Goal: Use online tool/utility: Utilize a website feature to perform a specific function

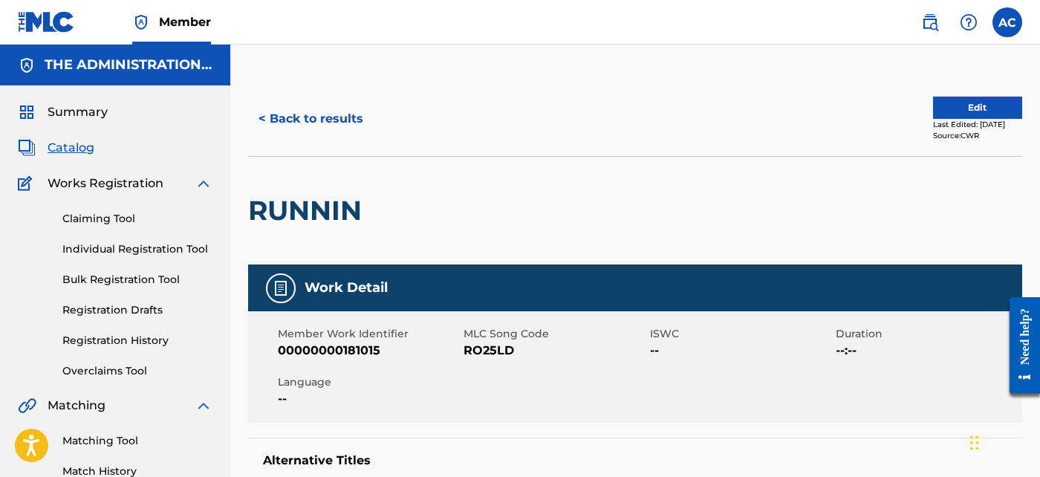
click at [367, 128] on button "< Back to results" at bounding box center [311, 118] width 126 height 37
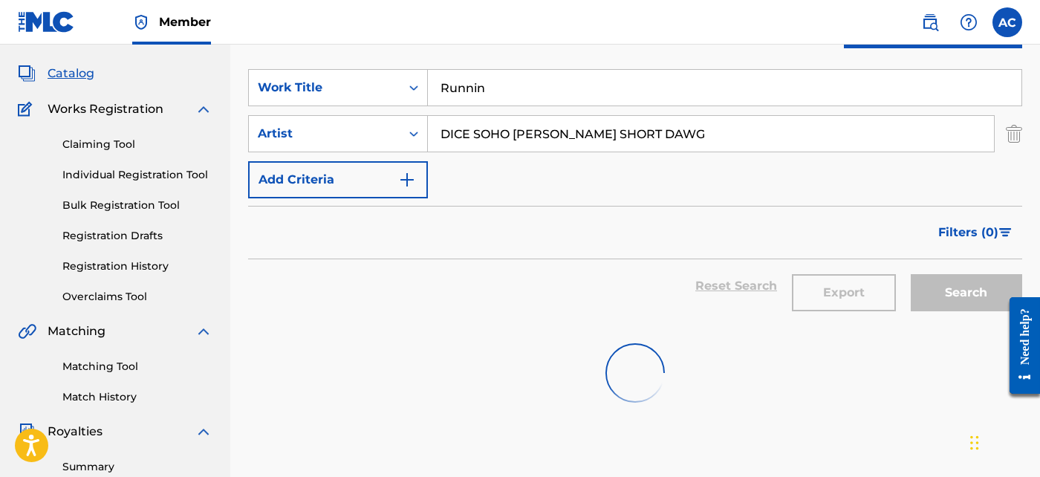
scroll to position [72, 0]
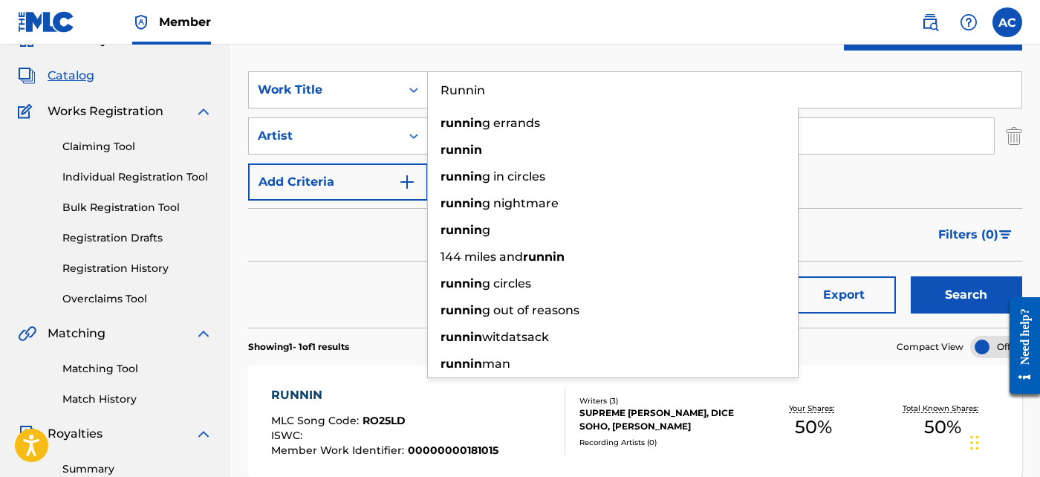
drag, startPoint x: 441, startPoint y: 100, endPoint x: 549, endPoint y: 76, distance: 110.4
click at [549, 76] on input "Runnin" at bounding box center [724, 90] width 593 height 36
paste input "Namek"
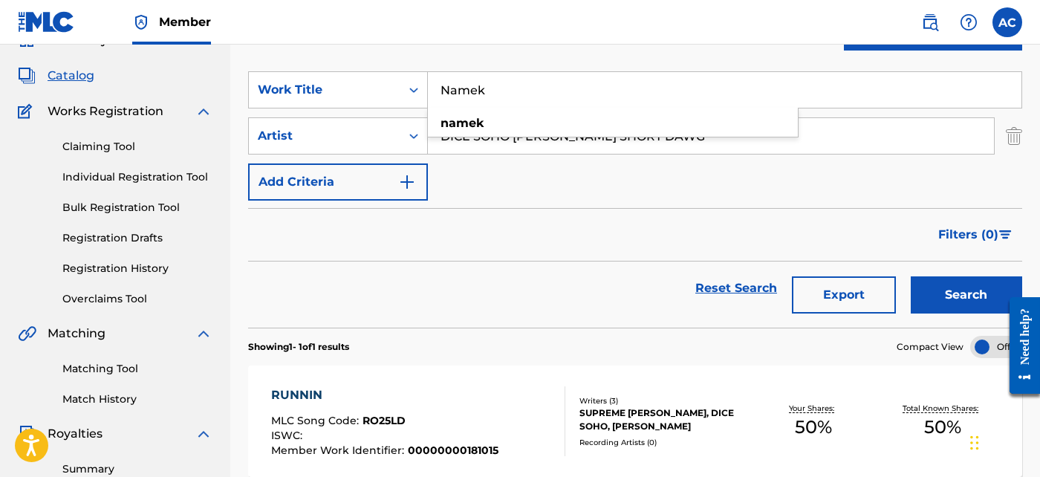
type input "Namek"
click at [821, 137] on input "DICE SOHO [PERSON_NAME] SHORT DAWG" at bounding box center [711, 136] width 566 height 36
click at [422, 139] on div "Search Form" at bounding box center [413, 136] width 27 height 27
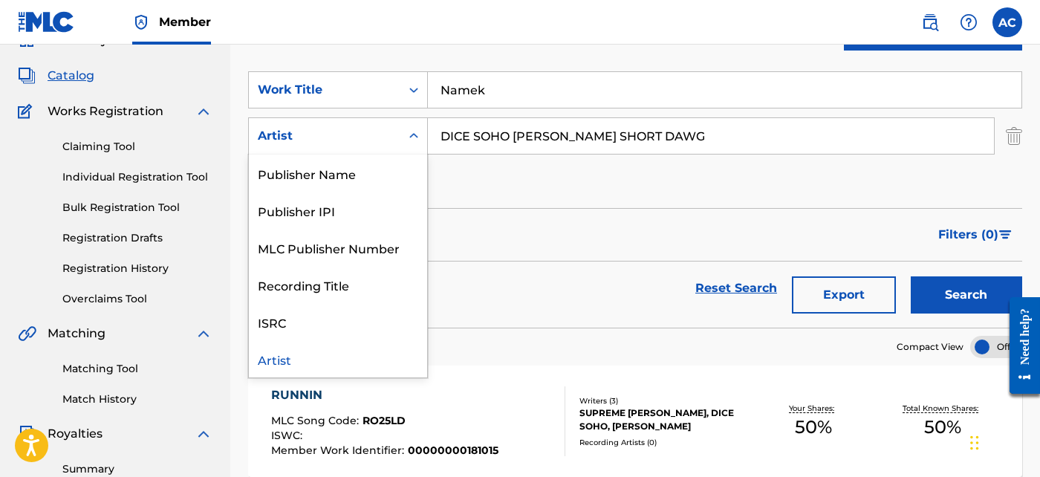
scroll to position [0, 0]
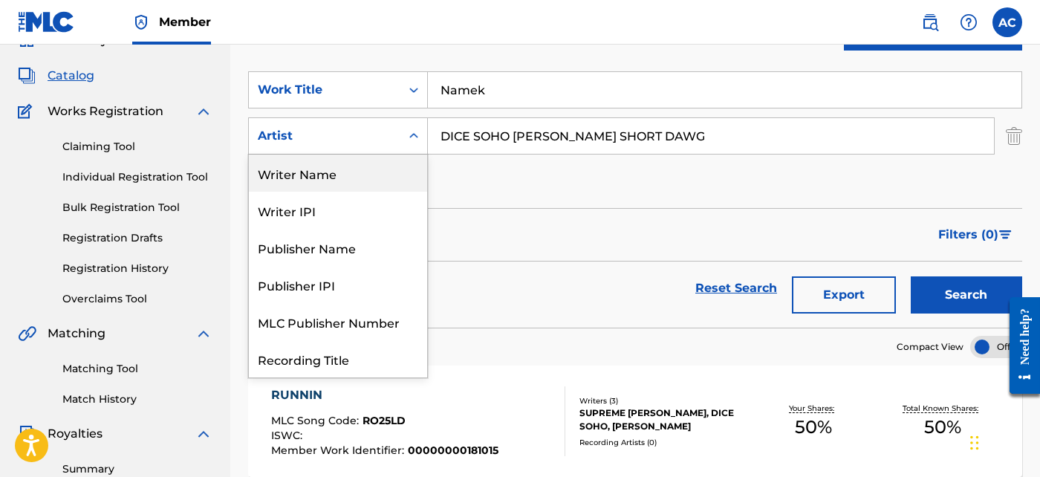
click at [380, 176] on div "Writer Name" at bounding box center [338, 172] width 178 height 37
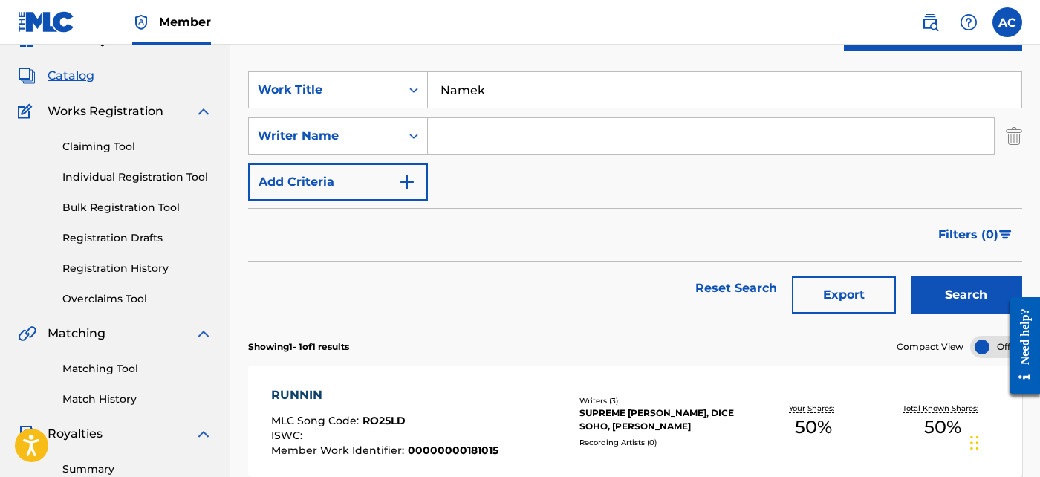
click at [488, 131] on input "Search Form" at bounding box center [711, 136] width 566 height 36
paste input "[PERSON_NAME]"
type input "[PERSON_NAME]"
click at [951, 279] on button "Search" at bounding box center [966, 294] width 111 height 37
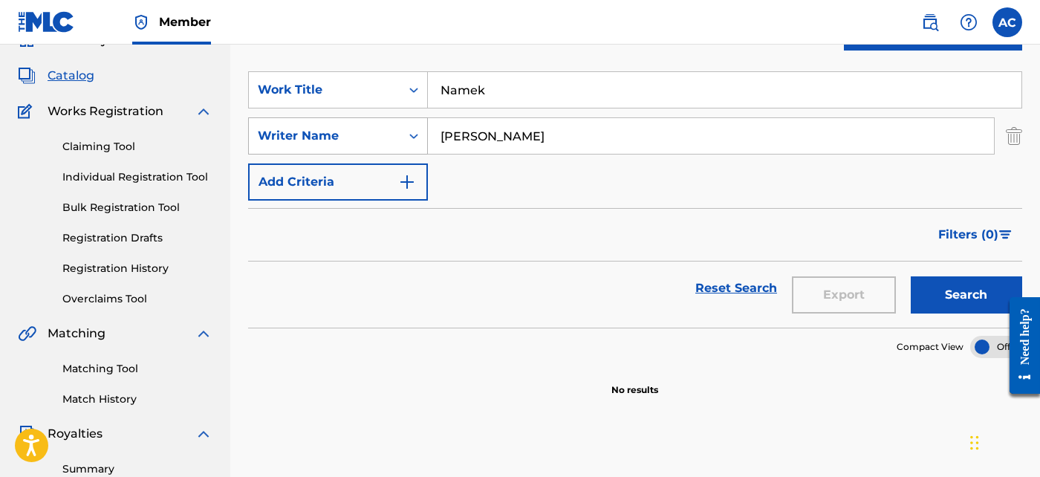
click at [403, 141] on div "Search Form" at bounding box center [413, 136] width 27 height 27
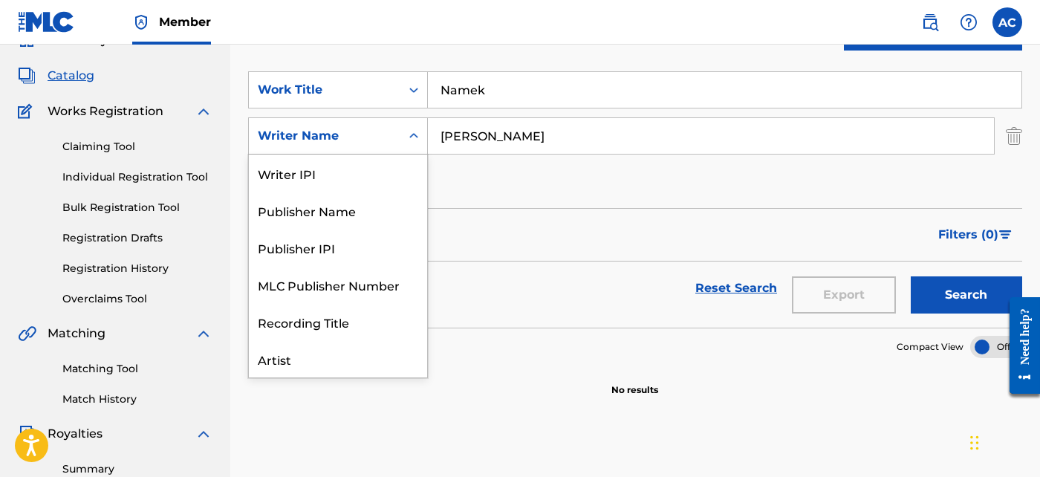
scroll to position [74, 0]
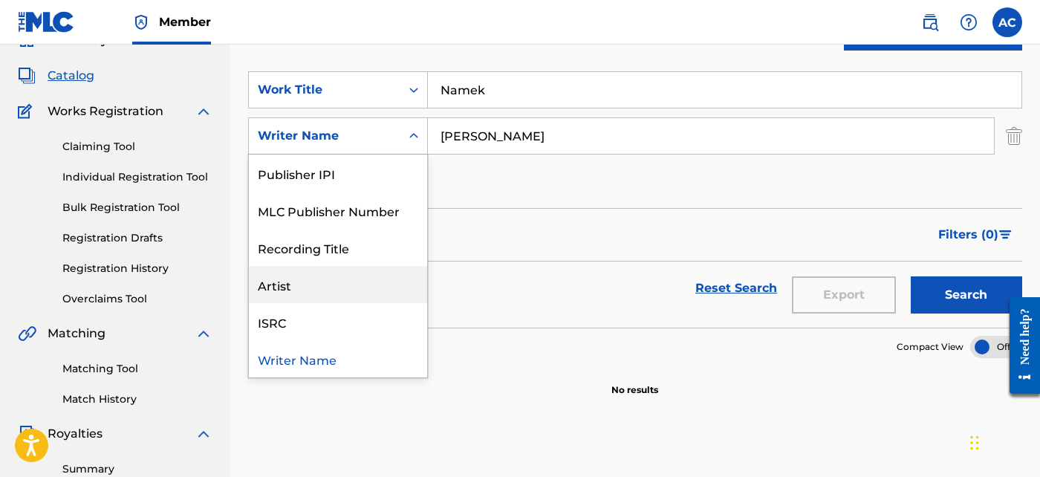
click at [381, 285] on div "Artist" at bounding box center [338, 284] width 178 height 37
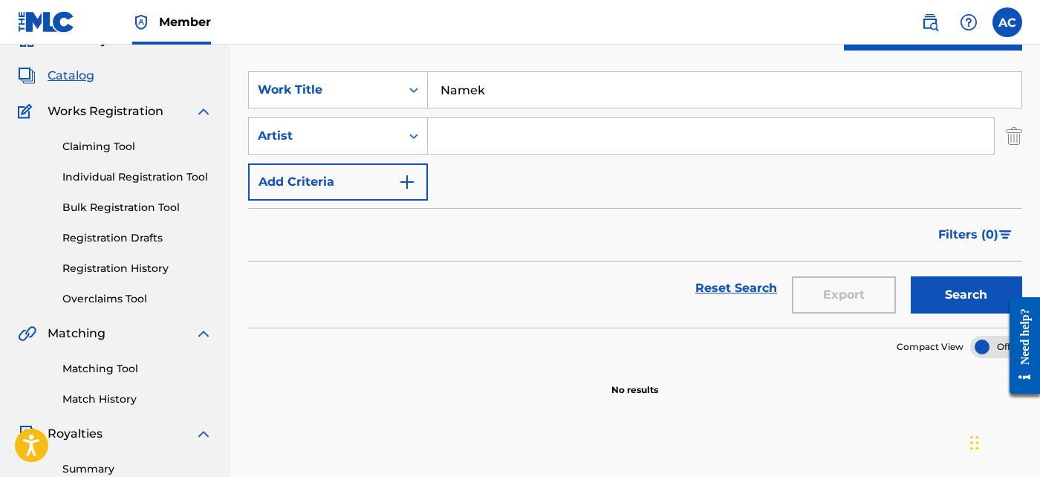
click at [472, 140] on input "Search Form" at bounding box center [711, 136] width 566 height 36
paste input "[PERSON_NAME] AND RUDE BOI BEATZ"
type input "[PERSON_NAME] AND RUDE BOI BEATZ"
click at [978, 287] on button "Search" at bounding box center [966, 294] width 111 height 37
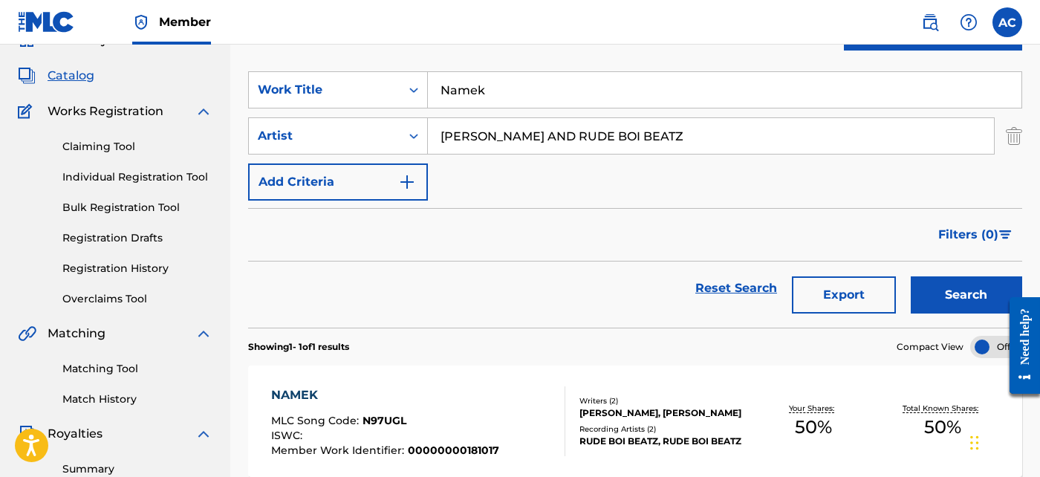
click at [768, 426] on div "Your Shares: 50 %" at bounding box center [813, 421] width 128 height 45
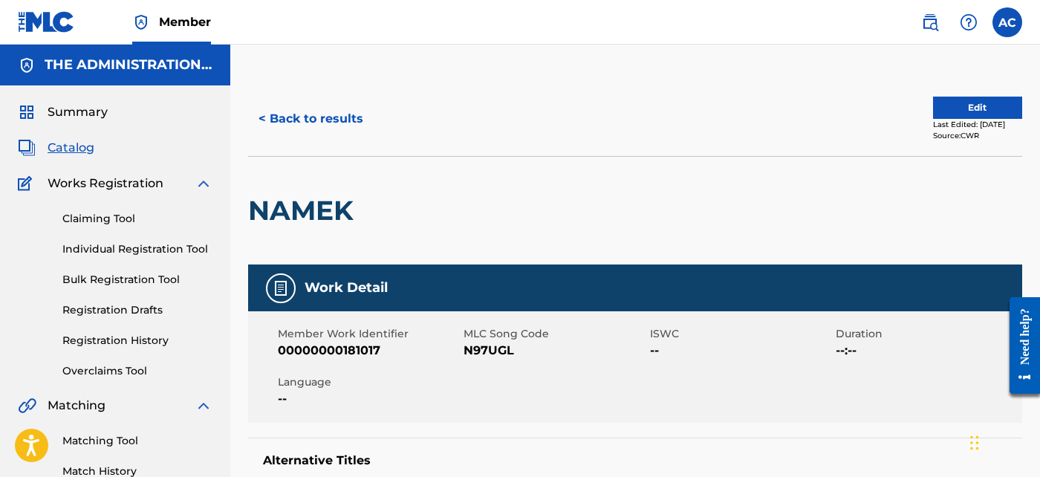
click at [334, 200] on h2 "NAMEK" at bounding box center [304, 210] width 113 height 33
copy h2 "NAMEK"
click at [482, 354] on span "N97UGL" at bounding box center [555, 351] width 183 height 18
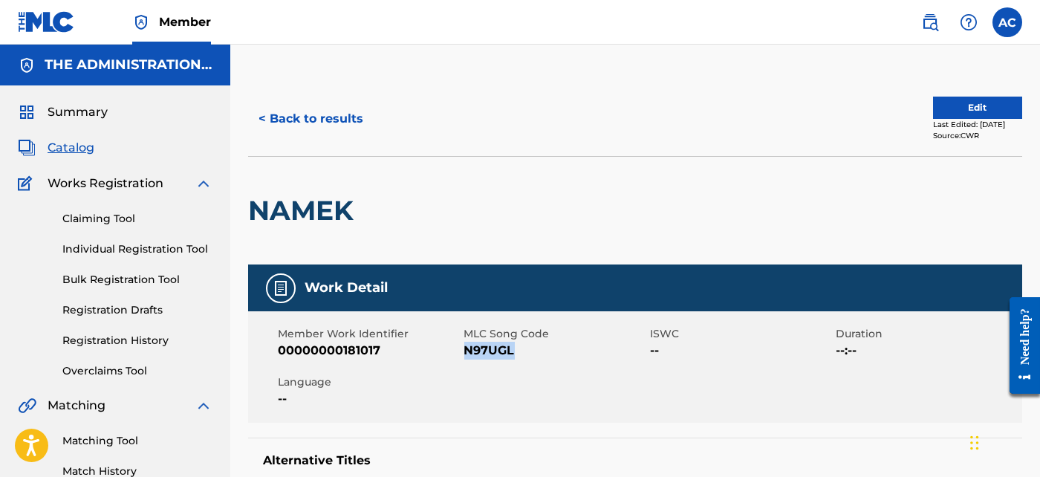
copy span "N97UGL"
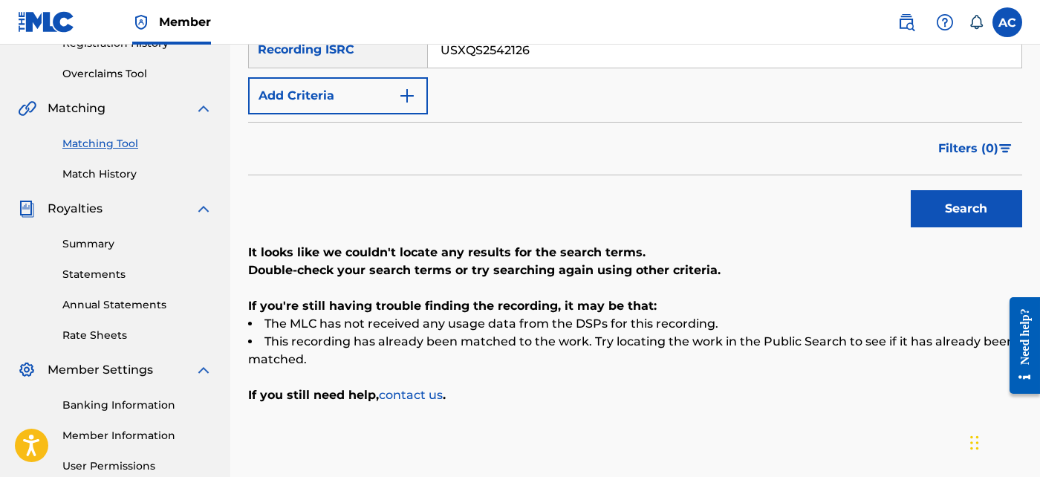
scroll to position [233, 0]
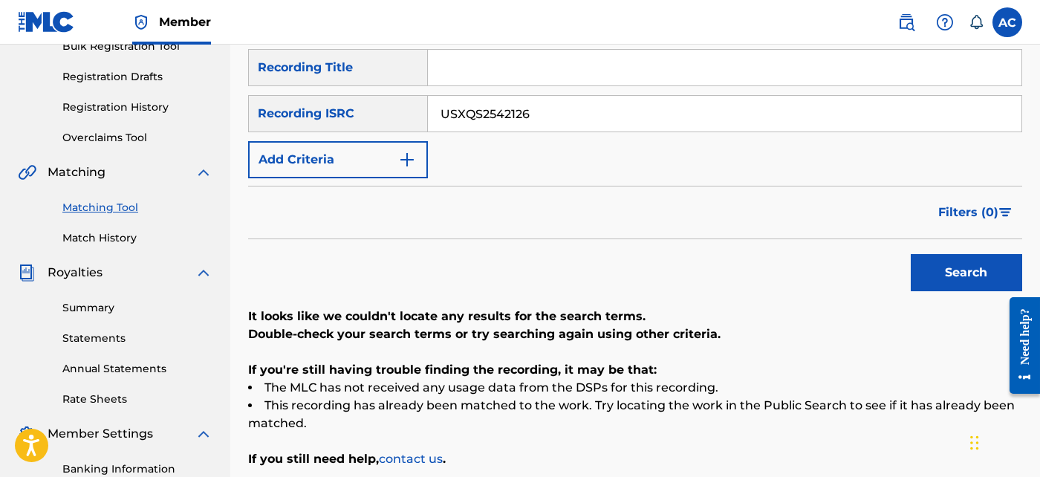
click at [509, 109] on input "USXQS2542126" at bounding box center [724, 114] width 593 height 36
paste input "QZTB62412207"
type input "QZTB62412207"
click at [917, 273] on button "Search" at bounding box center [966, 272] width 111 height 37
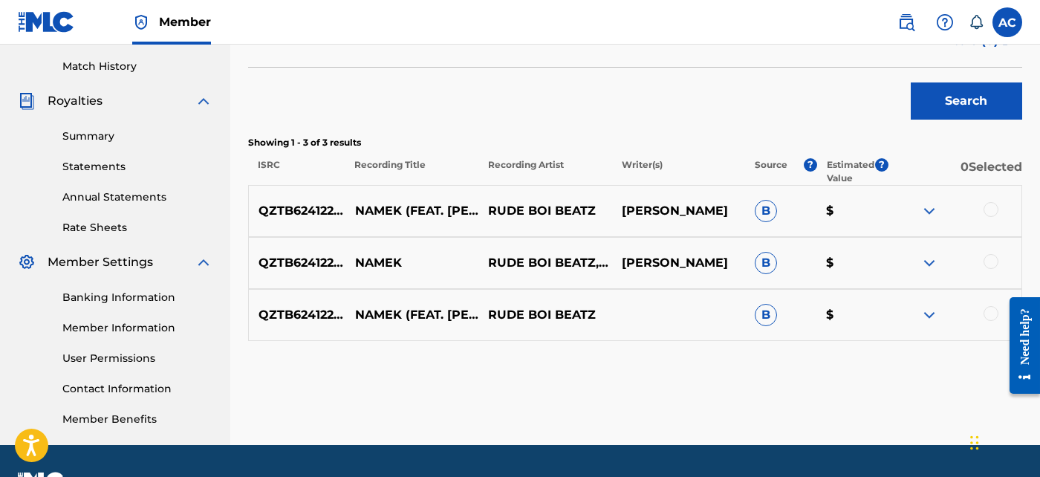
scroll to position [443, 0]
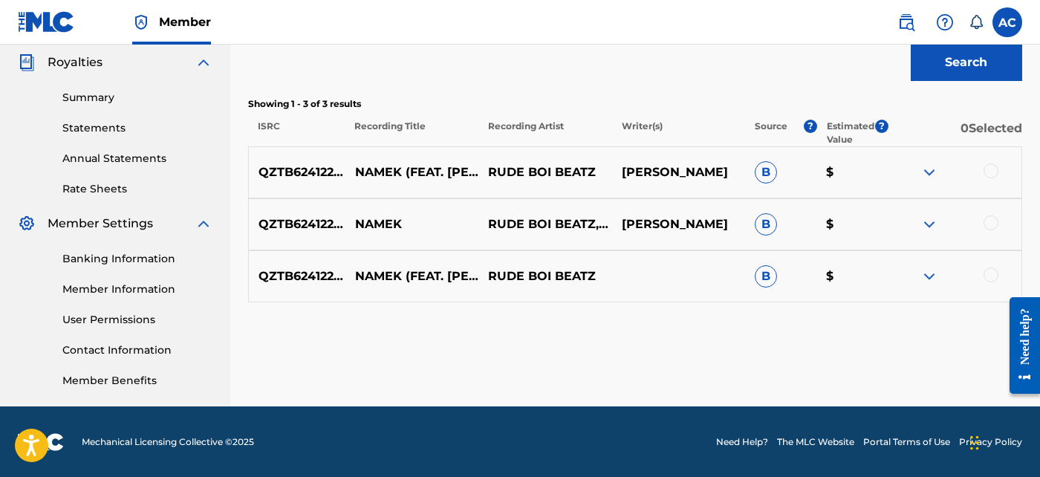
click at [995, 171] on div at bounding box center [990, 170] width 15 height 15
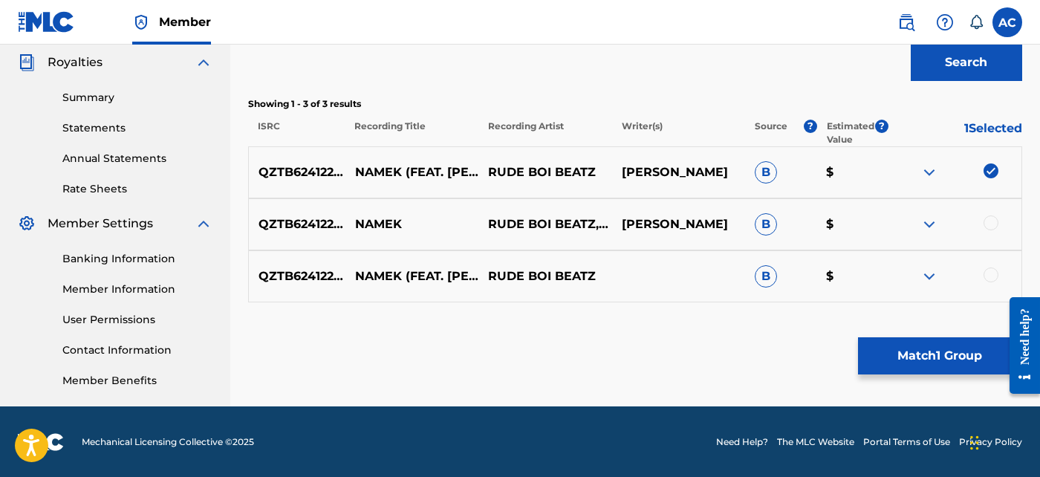
click at [988, 224] on div at bounding box center [990, 222] width 15 height 15
click at [993, 279] on div at bounding box center [990, 274] width 15 height 15
click at [946, 362] on button "Match 3 Groups" at bounding box center [940, 355] width 164 height 37
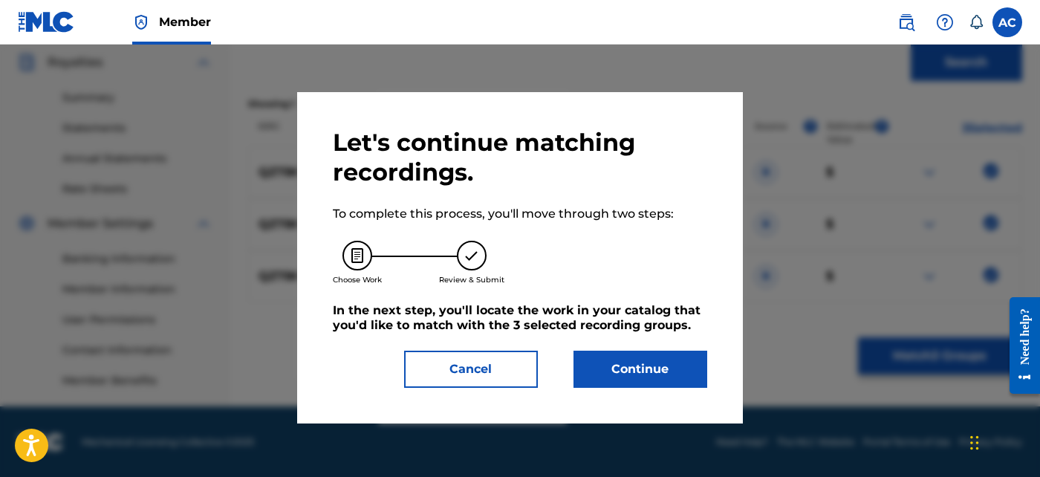
click at [678, 374] on button "Continue" at bounding box center [640, 369] width 134 height 37
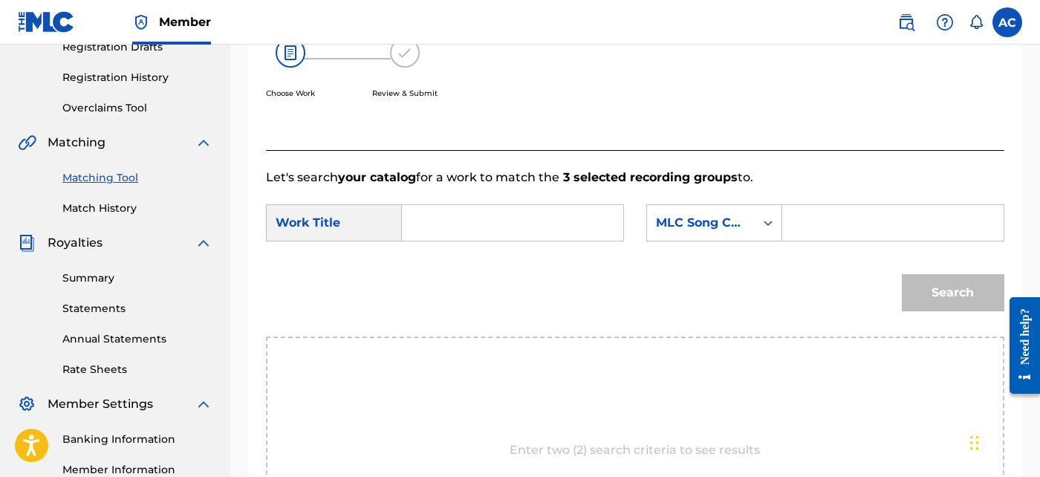
scroll to position [262, 0]
click at [565, 218] on input "Search Form" at bounding box center [512, 224] width 196 height 36
paste input "NAMEK"
type input "NAMEK"
click at [818, 232] on input "Search Form" at bounding box center [893, 224] width 196 height 36
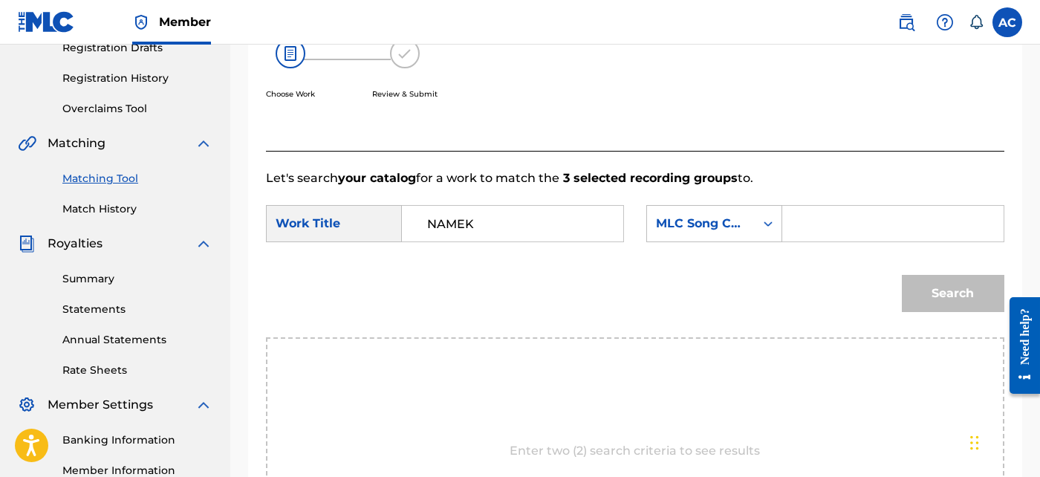
paste input "N97UGL"
type input "N97UGL"
click at [934, 303] on button "Search" at bounding box center [953, 293] width 102 height 37
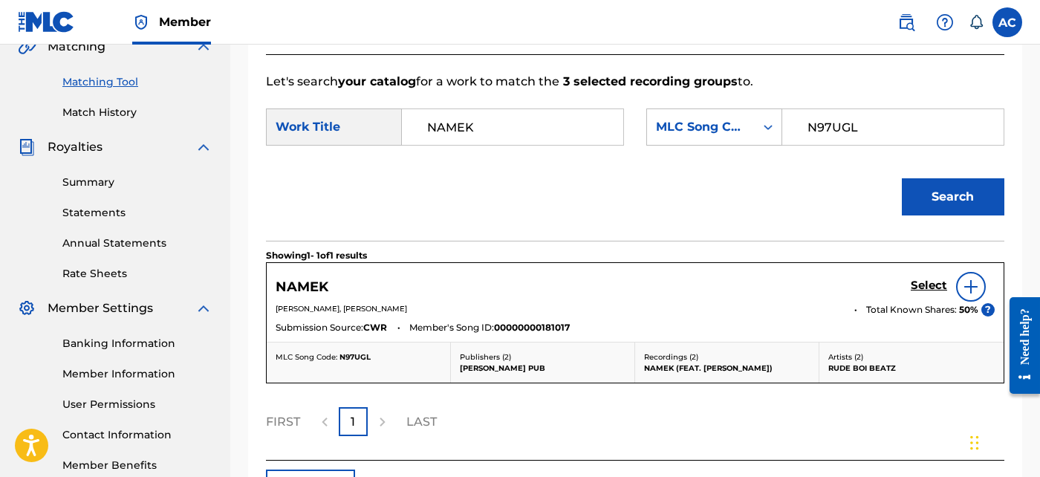
scroll to position [365, 0]
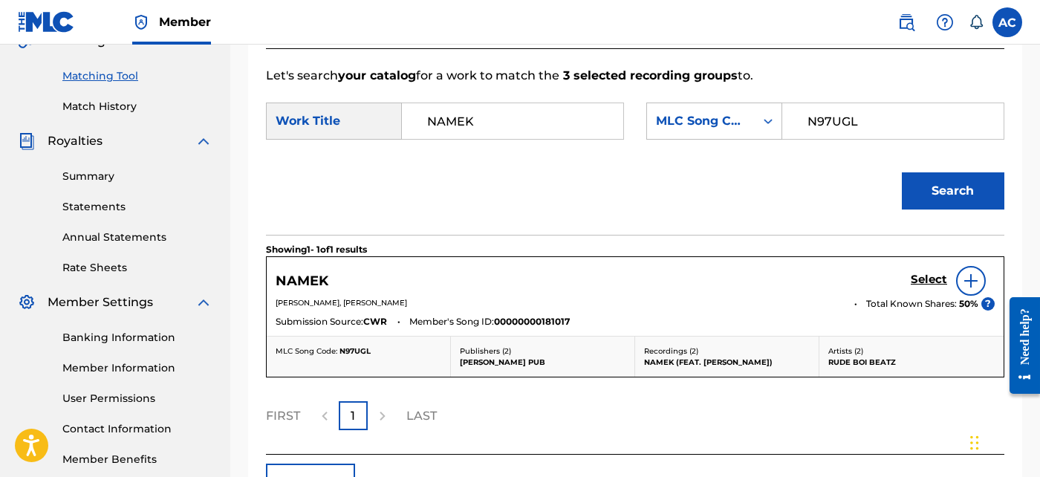
click at [934, 275] on h5 "Select" at bounding box center [929, 280] width 36 height 14
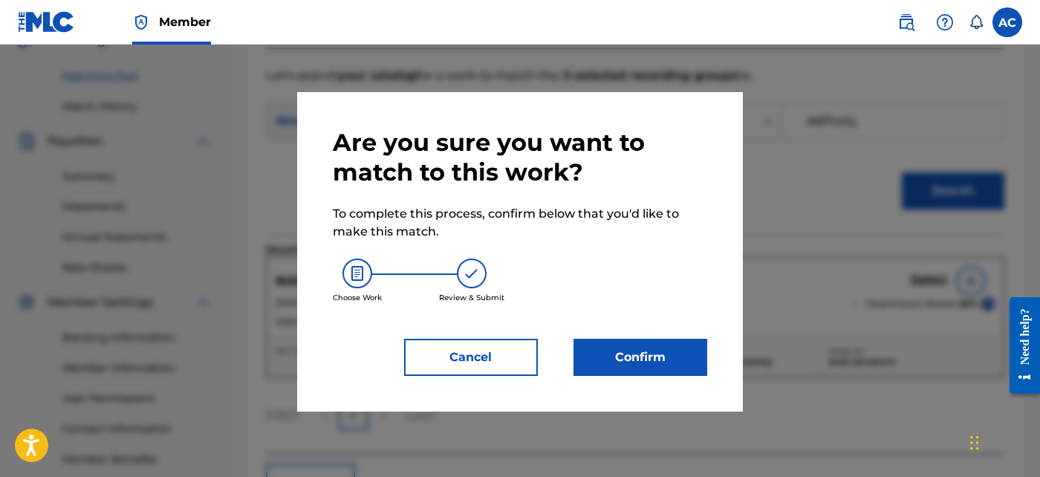
click at [657, 350] on button "Confirm" at bounding box center [640, 357] width 134 height 37
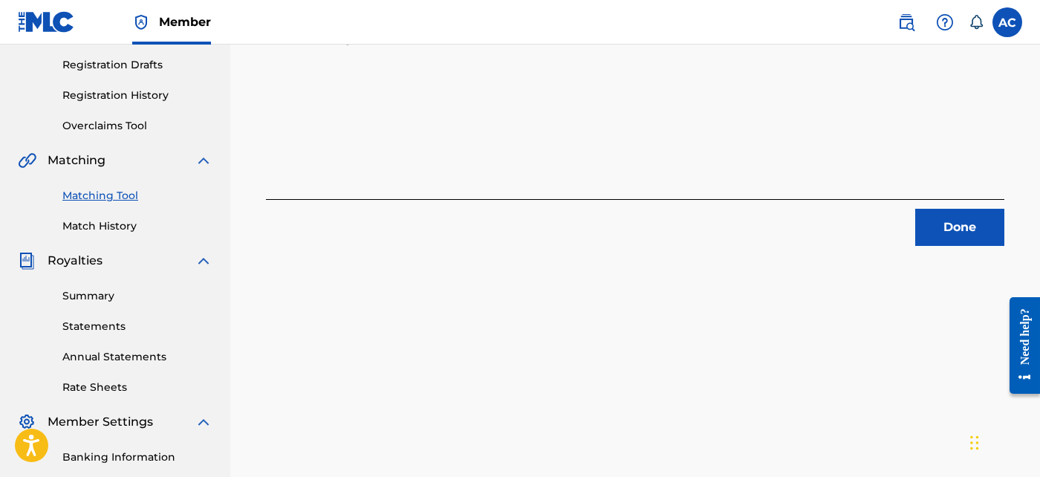
scroll to position [244, 0]
click at [982, 201] on div "Done" at bounding box center [635, 224] width 738 height 47
click at [966, 221] on button "Done" at bounding box center [959, 228] width 89 height 37
